Goal: Navigation & Orientation: Find specific page/section

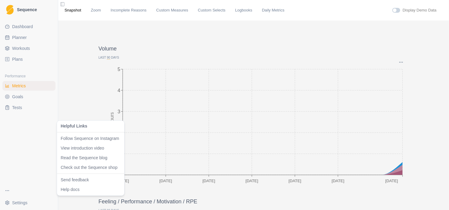
click at [9, 192] on html "Sequence Dashboard Planner Workouts Plans Performance Metrics Goals Tests Setti…" at bounding box center [224, 105] width 449 height 210
click at [17, 205] on html "Sequence Dashboard Planner Workouts Plans Performance Metrics Goals Tests Setti…" at bounding box center [224, 105] width 449 height 210
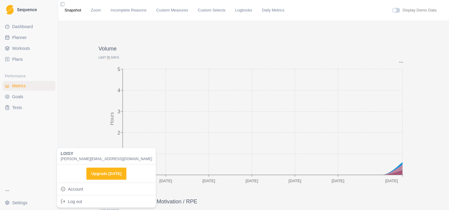
click at [7, 202] on html "Sequence Dashboard Planner Workouts Plans Performance Metrics Goals Tests Setti…" at bounding box center [224, 105] width 449 height 210
click at [72, 189] on link "Account" at bounding box center [106, 189] width 96 height 10
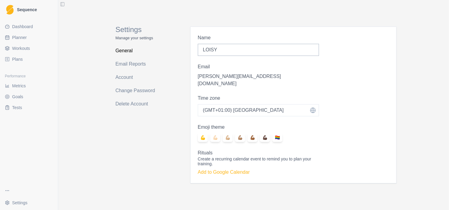
click at [84, 124] on div "Settings Manage your settings General Email Reports Account Change Password Del…" at bounding box center [253, 105] width 391 height 210
click at [30, 11] on span "Sequence" at bounding box center [27, 10] width 20 height 4
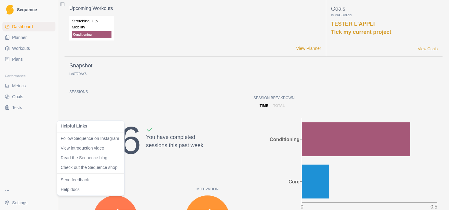
click at [10, 192] on html "Sequence Dashboard Planner Workouts Plans Performance Metrics Goals Tests Setti…" at bounding box center [224, 105] width 449 height 210
click at [81, 188] on link "Help docs" at bounding box center [91, 190] width 60 height 6
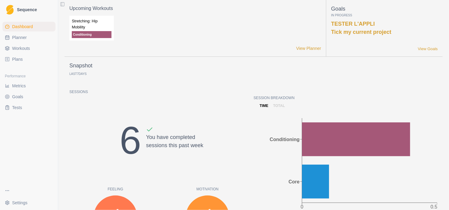
click at [19, 35] on span "Planner" at bounding box center [19, 38] width 15 height 6
select select "month"
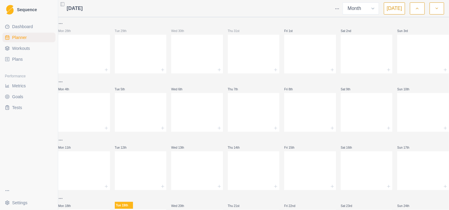
click at [31, 12] on link "Sequence" at bounding box center [28, 9] width 53 height 15
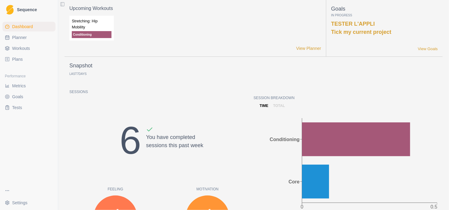
click at [29, 25] on span "Dashboard" at bounding box center [22, 27] width 21 height 6
click at [26, 39] on link "Planner" at bounding box center [28, 38] width 53 height 10
select select "month"
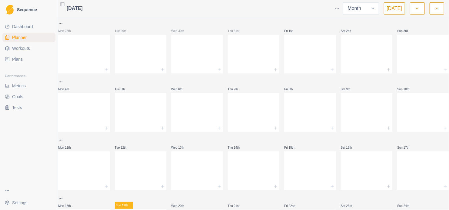
click at [23, 51] on span "Workouts" at bounding box center [21, 48] width 18 height 6
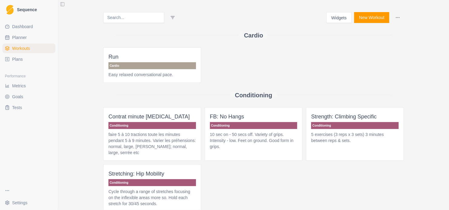
click at [23, 37] on span "Planner" at bounding box center [19, 38] width 15 height 6
select select "month"
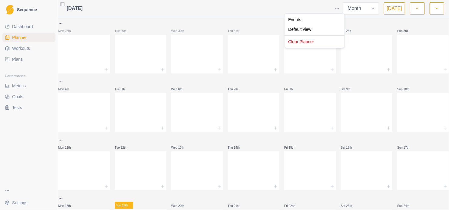
click at [337, 10] on html "Sequence Dashboard Planner Workouts Plans Performance Metrics Goals Tests Setti…" at bounding box center [224, 105] width 449 height 210
click at [23, 61] on html "Sequence Dashboard Planner Workouts Plans Performance Metrics Goals Tests Setti…" at bounding box center [224, 105] width 449 height 210
click at [20, 59] on span "Plans" at bounding box center [17, 59] width 11 height 6
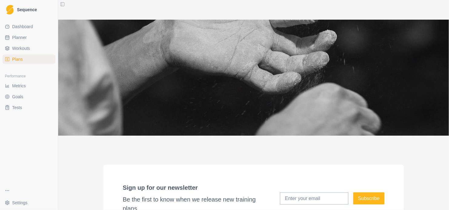
scroll to position [1322, 0]
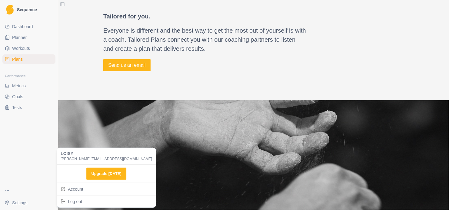
click at [22, 204] on html "Sequence Dashboard Planner Workouts Plans Performance Metrics Goals Tests Setti…" at bounding box center [224, 105] width 449 height 210
click at [88, 188] on link "Account" at bounding box center [106, 189] width 96 height 10
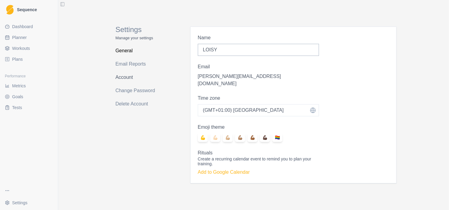
click at [130, 77] on link "Account" at bounding box center [139, 78] width 48 height 10
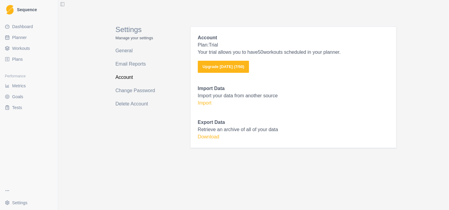
click at [14, 35] on span "Planner" at bounding box center [19, 38] width 15 height 6
select select "month"
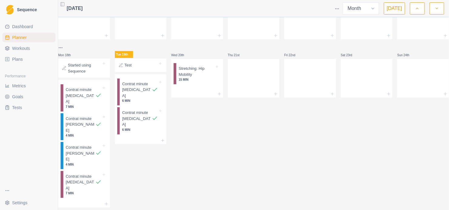
scroll to position [151, 0]
click at [224, 78] on div "Remove from schedule" at bounding box center [238, 78] width 48 height 10
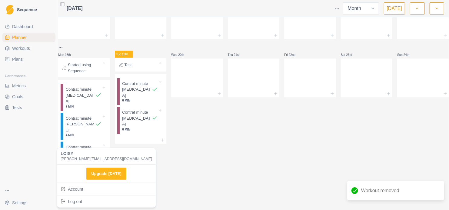
click at [14, 202] on html "Sequence Dashboard Planner Workouts Plans Performance Metrics Goals Tests Setti…" at bounding box center [224, 105] width 449 height 210
click at [70, 189] on link "Account" at bounding box center [106, 189] width 96 height 10
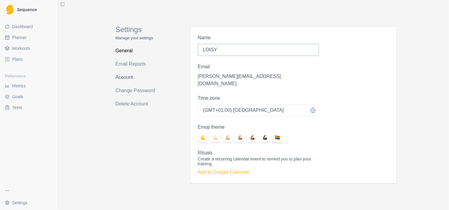
click at [116, 77] on link "Account" at bounding box center [139, 78] width 48 height 10
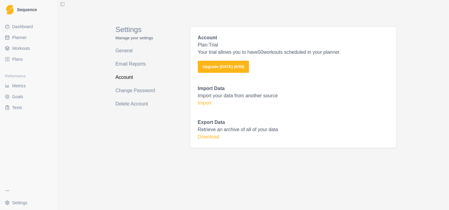
click at [20, 27] on span "Dashboard" at bounding box center [22, 27] width 21 height 6
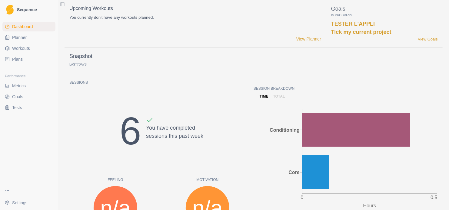
click at [308, 38] on link "View Planner" at bounding box center [308, 39] width 25 height 6
select select "month"
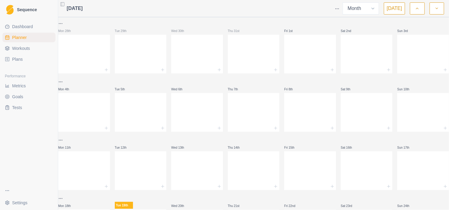
click at [15, 84] on span "Metrics" at bounding box center [19, 86] width 14 height 6
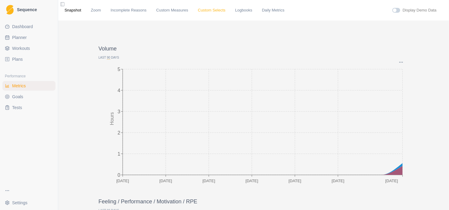
click at [200, 10] on link "Custom Selects" at bounding box center [212, 10] width 28 height 6
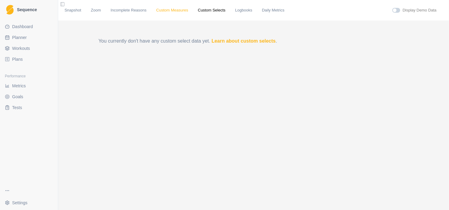
click at [173, 12] on link "Custom Measures" at bounding box center [172, 10] width 32 height 6
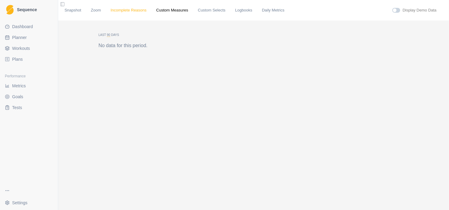
click at [128, 12] on link "Incomplete Reasons" at bounding box center [129, 10] width 36 height 6
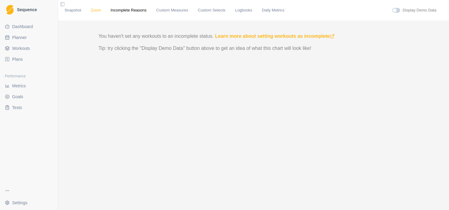
click at [94, 11] on link "Zoom" at bounding box center [96, 10] width 10 height 6
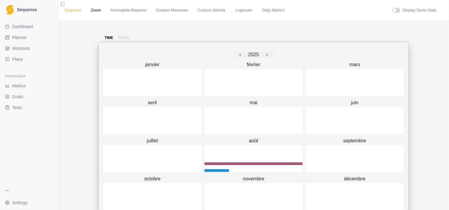
click at [71, 9] on link "Snapshot" at bounding box center [72, 10] width 17 height 6
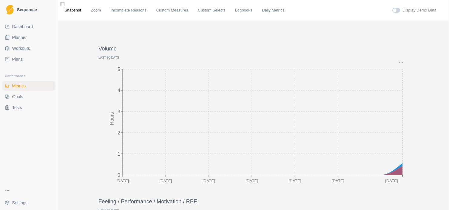
click at [395, 8] on span at bounding box center [396, 10] width 8 height 5
click at [392, 8] on input "checkbox" at bounding box center [392, 8] width 0 height 0
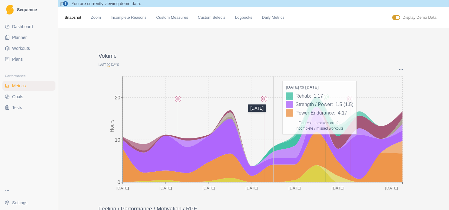
click at [264, 100] on circle at bounding box center [264, 99] width 6 height 6
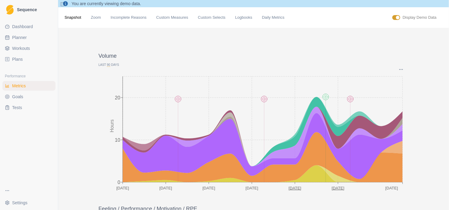
click at [392, 17] on span at bounding box center [396, 17] width 8 height 5
click at [392, 15] on input "checkbox" at bounding box center [392, 15] width 0 height 0
checkbox input "false"
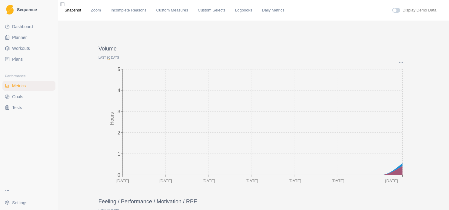
click at [21, 11] on span "Sequence" at bounding box center [27, 10] width 20 height 4
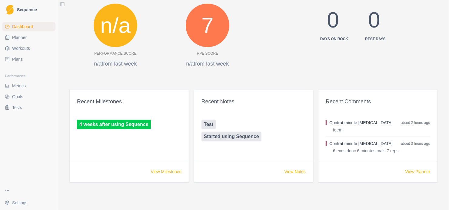
scroll to position [269, 0]
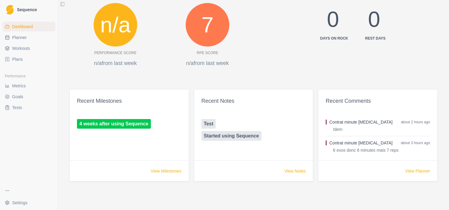
click at [63, 5] on button "Toggle Sidebar" at bounding box center [62, 4] width 8 height 8
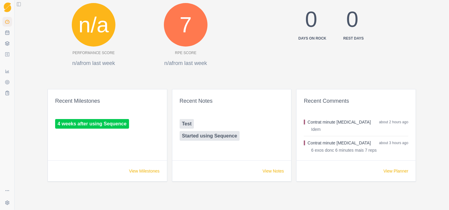
click at [20, 5] on button "Toggle Sidebar" at bounding box center [19, 4] width 8 height 8
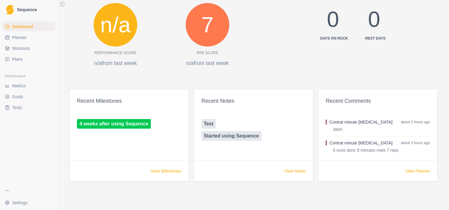
click at [7, 190] on html "Sequence Dashboard Planner Workouts Plans Performance Metrics Goals Tests Setti…" at bounding box center [224, 105] width 449 height 210
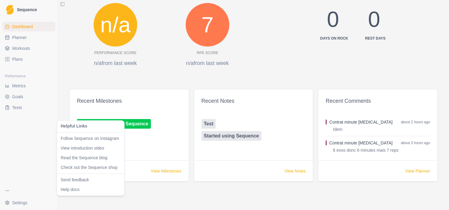
click at [76, 159] on link "Read the Sequence blog" at bounding box center [91, 158] width 60 height 6
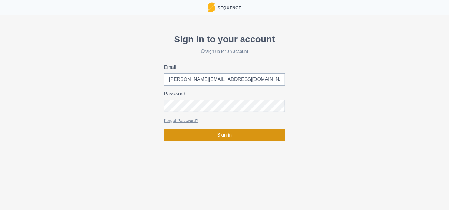
click at [258, 138] on button "Sign in" at bounding box center [224, 135] width 121 height 12
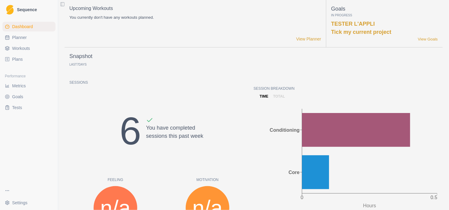
click at [15, 203] on html "Sequence Dashboard Planner Workouts Plans Performance Metrics Goals Tests Setti…" at bounding box center [224, 105] width 449 height 210
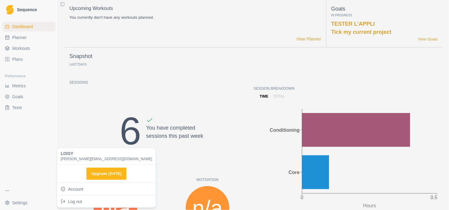
click at [5, 191] on html "Sequence Dashboard Planner Workouts Plans Performance Metrics Goals Tests Setti…" at bounding box center [224, 105] width 449 height 210
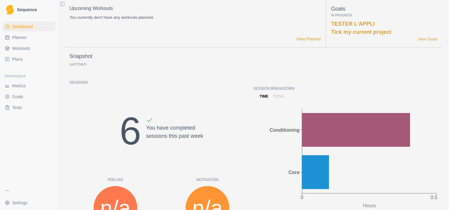
click at [5, 191] on html "Sequence Dashboard Planner Workouts Plans Performance Metrics Goals Tests Setti…" at bounding box center [224, 105] width 449 height 210
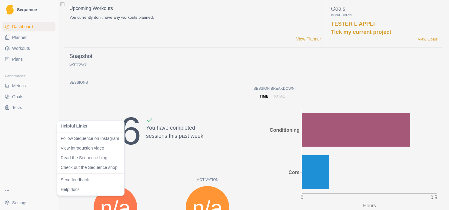
click at [78, 167] on link "Check out the Sequence shop" at bounding box center [91, 168] width 60 height 6
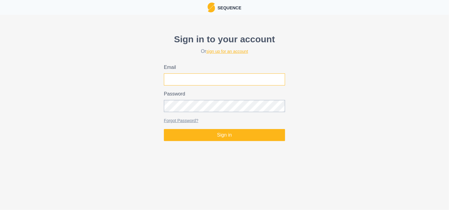
type input "[PERSON_NAME][EMAIL_ADDRESS][DOMAIN_NAME]"
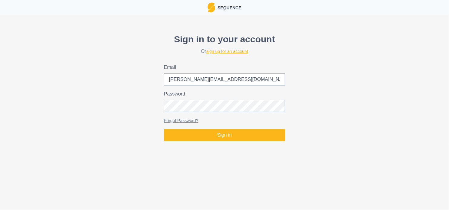
click at [230, 53] on link "sign up for an account" at bounding box center [227, 51] width 42 height 5
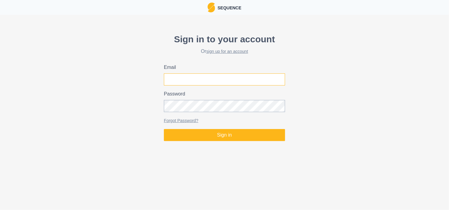
type input "[PERSON_NAME][EMAIL_ADDRESS][DOMAIN_NAME]"
